Goal: Transaction & Acquisition: Purchase product/service

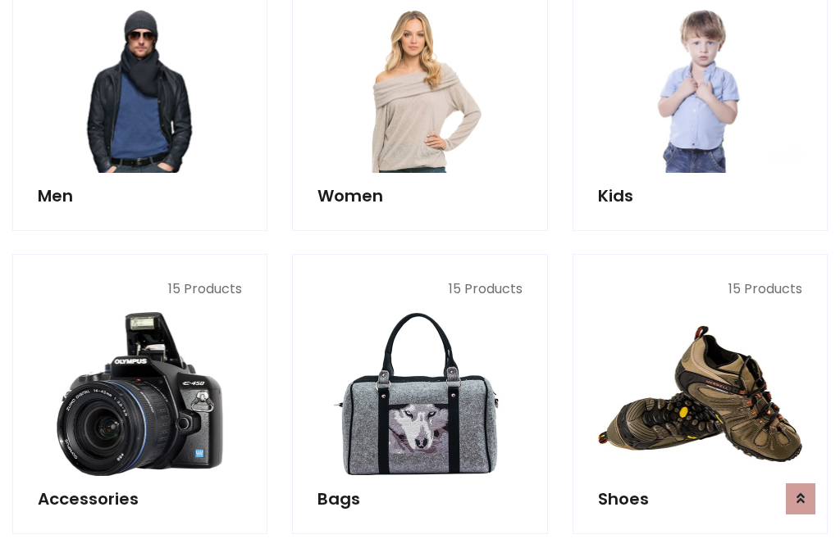
scroll to position [1190, 0]
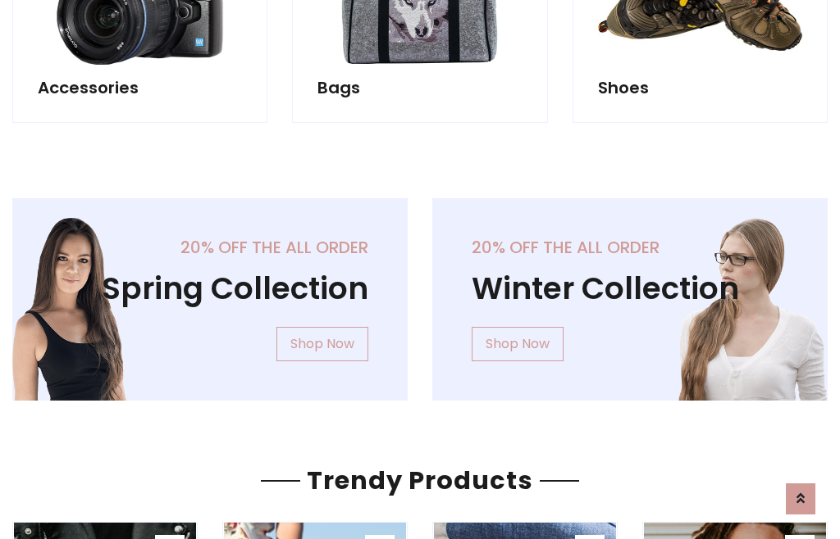
click at [420, 293] on div "20% off the all order Winter Collection Shop Now" at bounding box center [630, 312] width 420 height 229
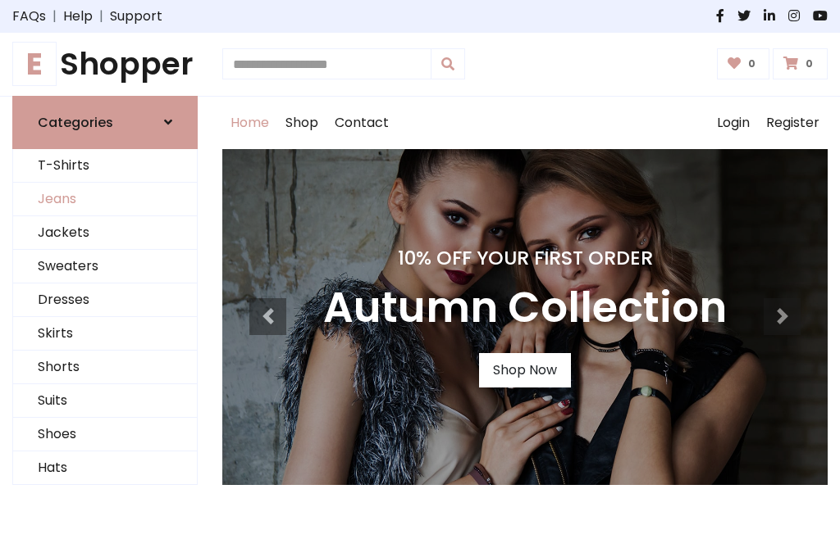
click at [105, 199] on link "Jeans" at bounding box center [105, 200] width 184 height 34
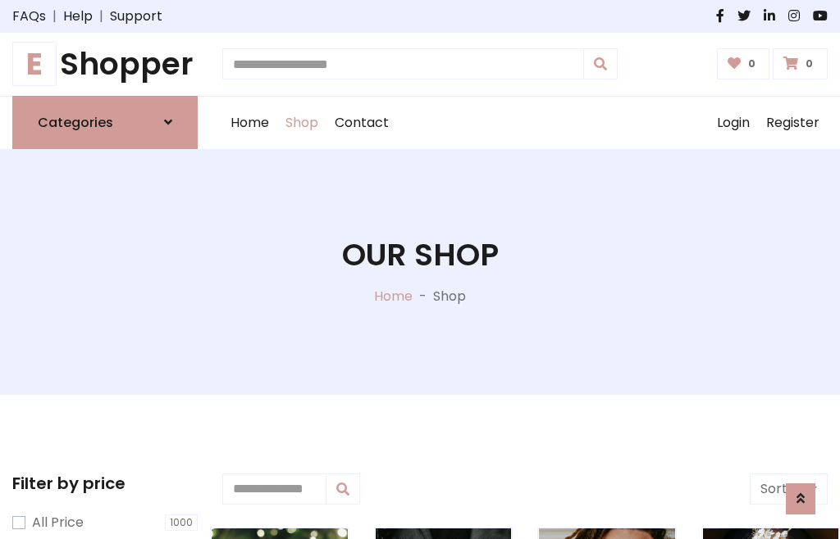
scroll to position [517, 0]
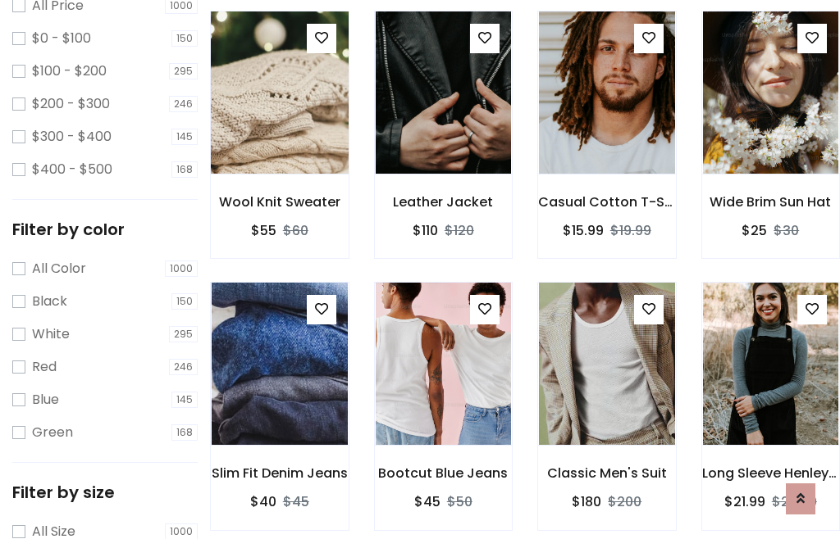
click at [279, 128] on img at bounding box center [279, 93] width 163 height 394
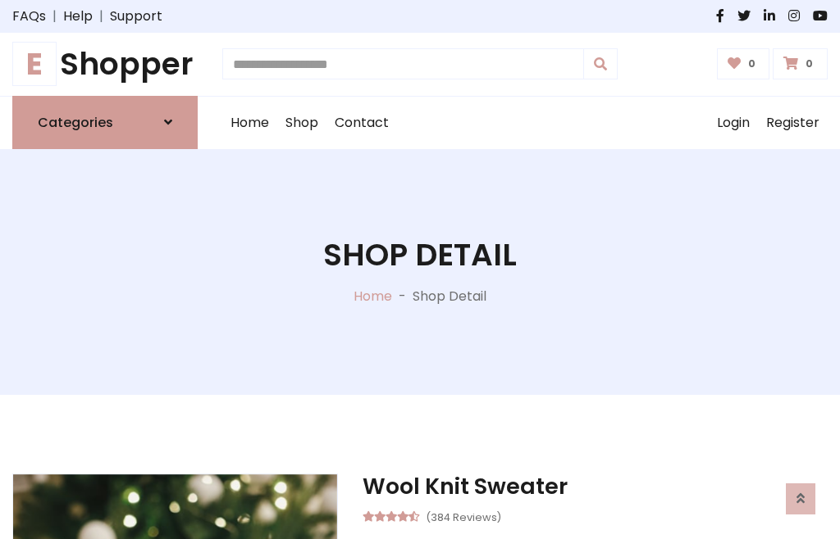
scroll to position [176, 0]
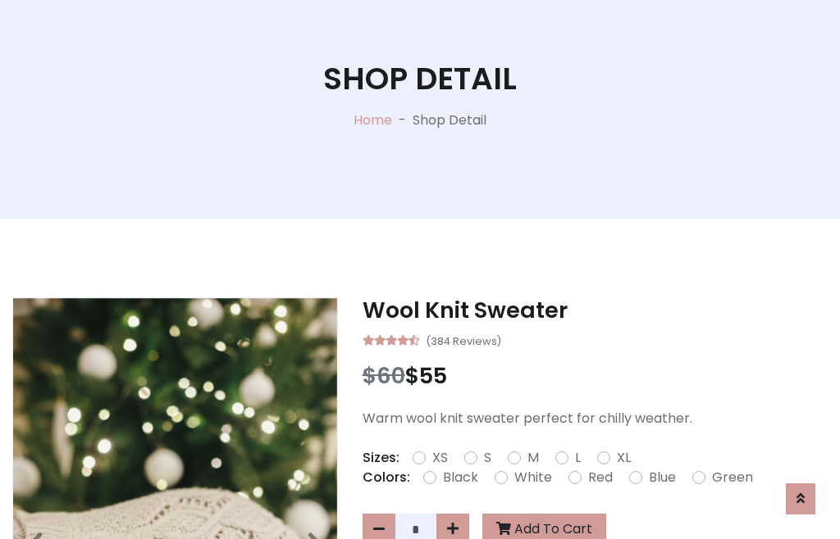
click at [598, 478] on label "Red" at bounding box center [600, 478] width 25 height 20
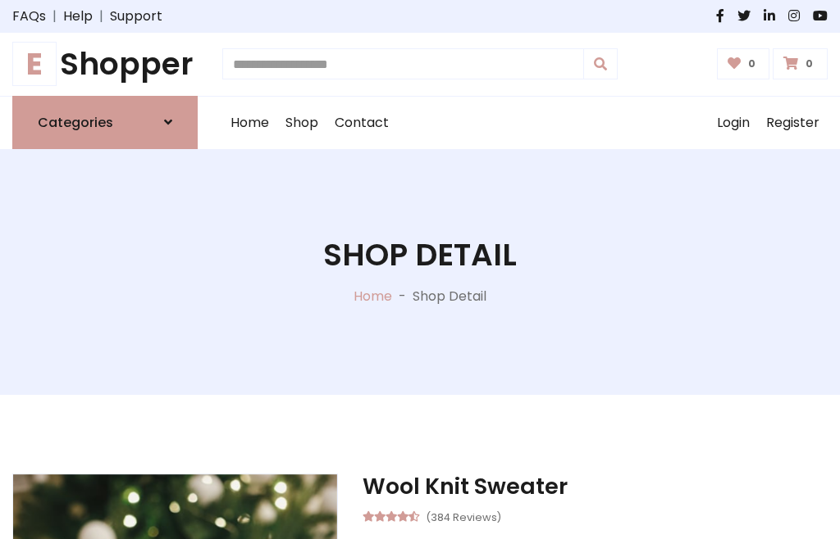
click at [420, 270] on h1 "Shop Detail" at bounding box center [419, 255] width 193 height 37
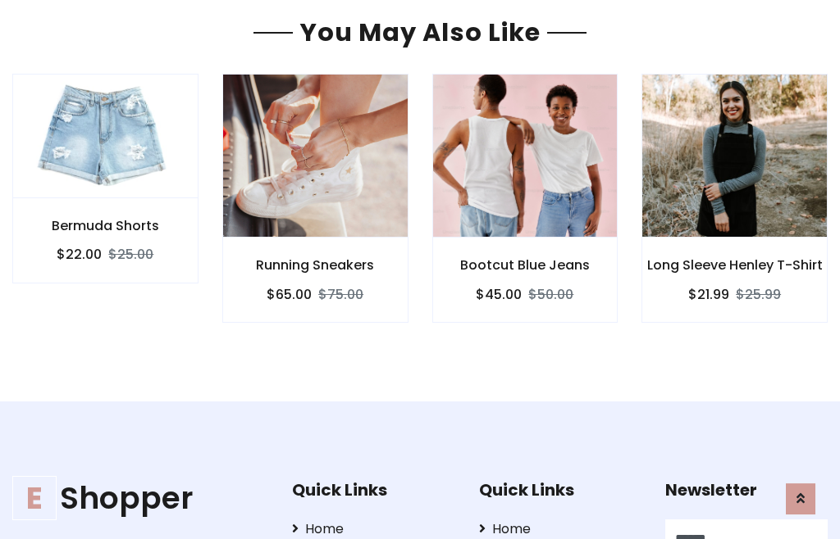
type input "******"
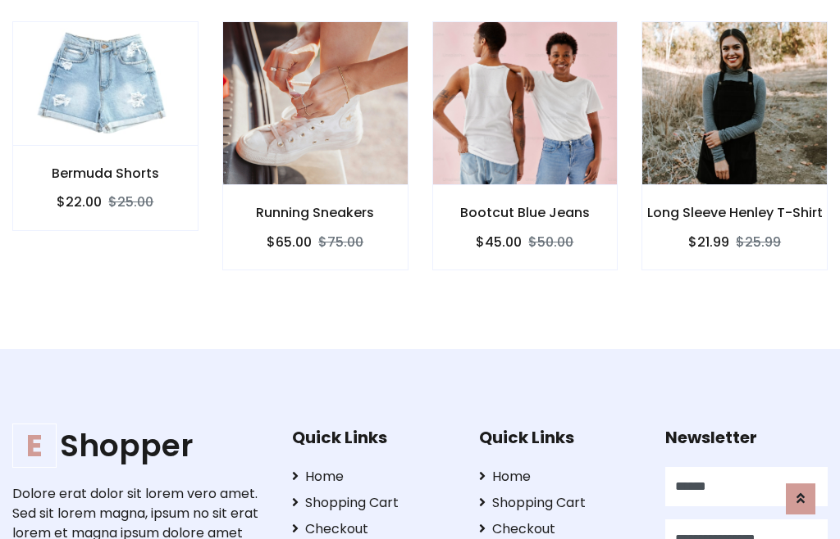
scroll to position [0, 1]
type input "**********"
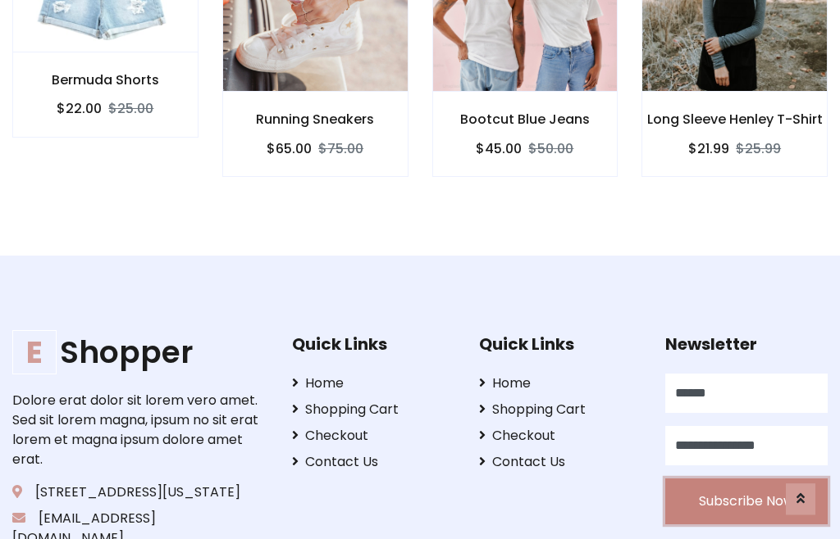
scroll to position [1451, 0]
